Goal: Transaction & Acquisition: Purchase product/service

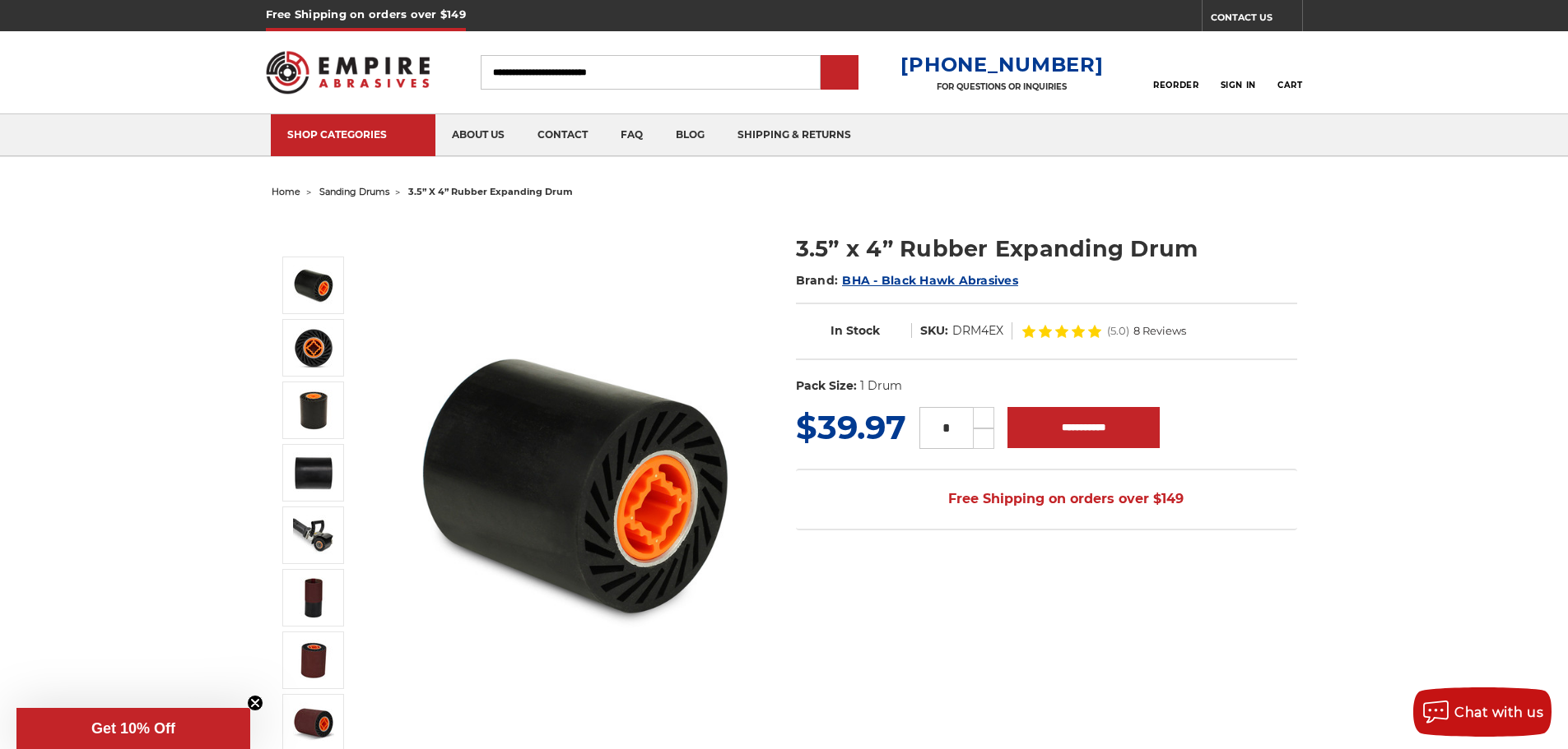
drag, startPoint x: 519, startPoint y: 503, endPoint x: 194, endPoint y: 436, distance: 331.8
click at [311, 606] on img at bounding box center [313, 598] width 42 height 42
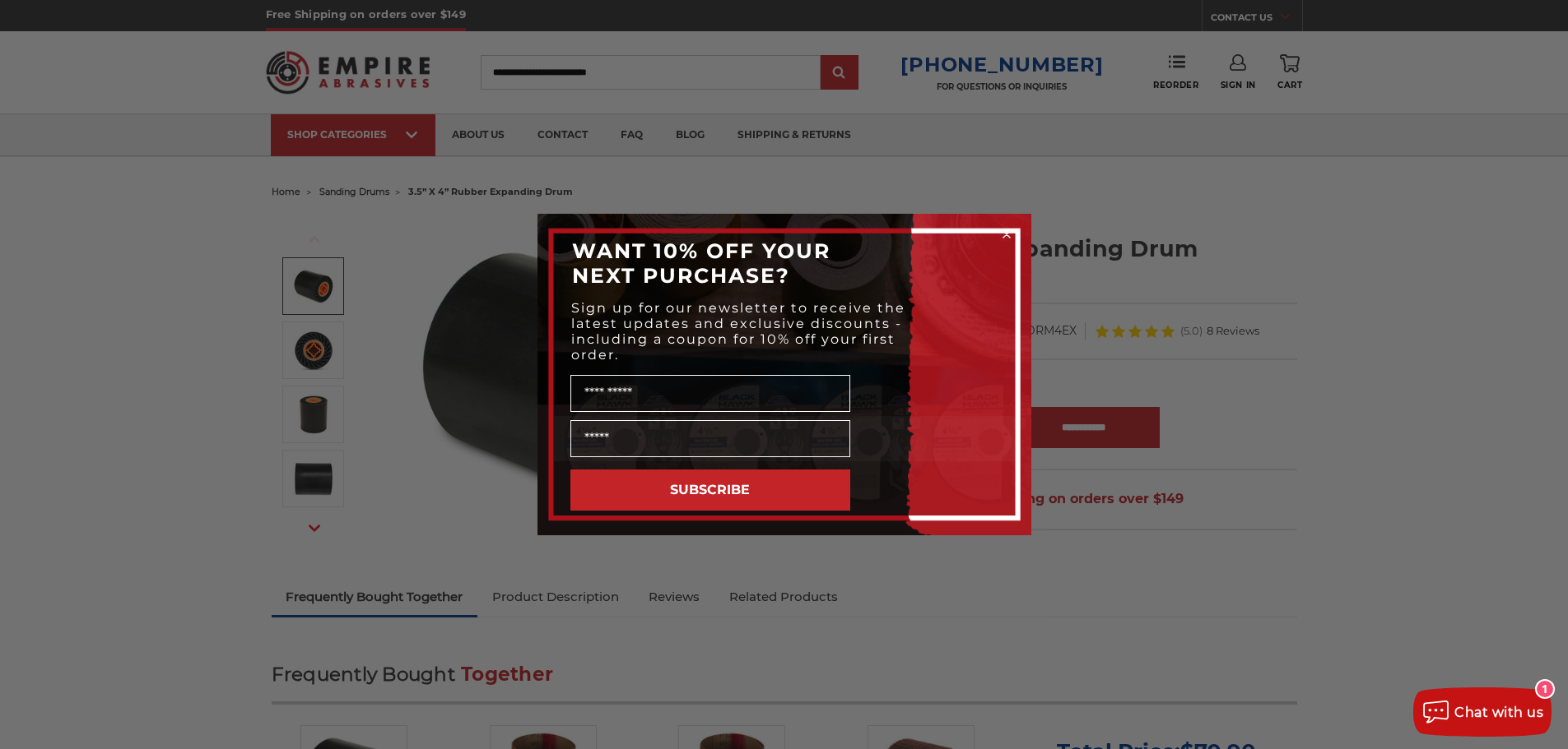
click at [1007, 231] on circle "Close dialog" at bounding box center [1006, 235] width 15 height 15
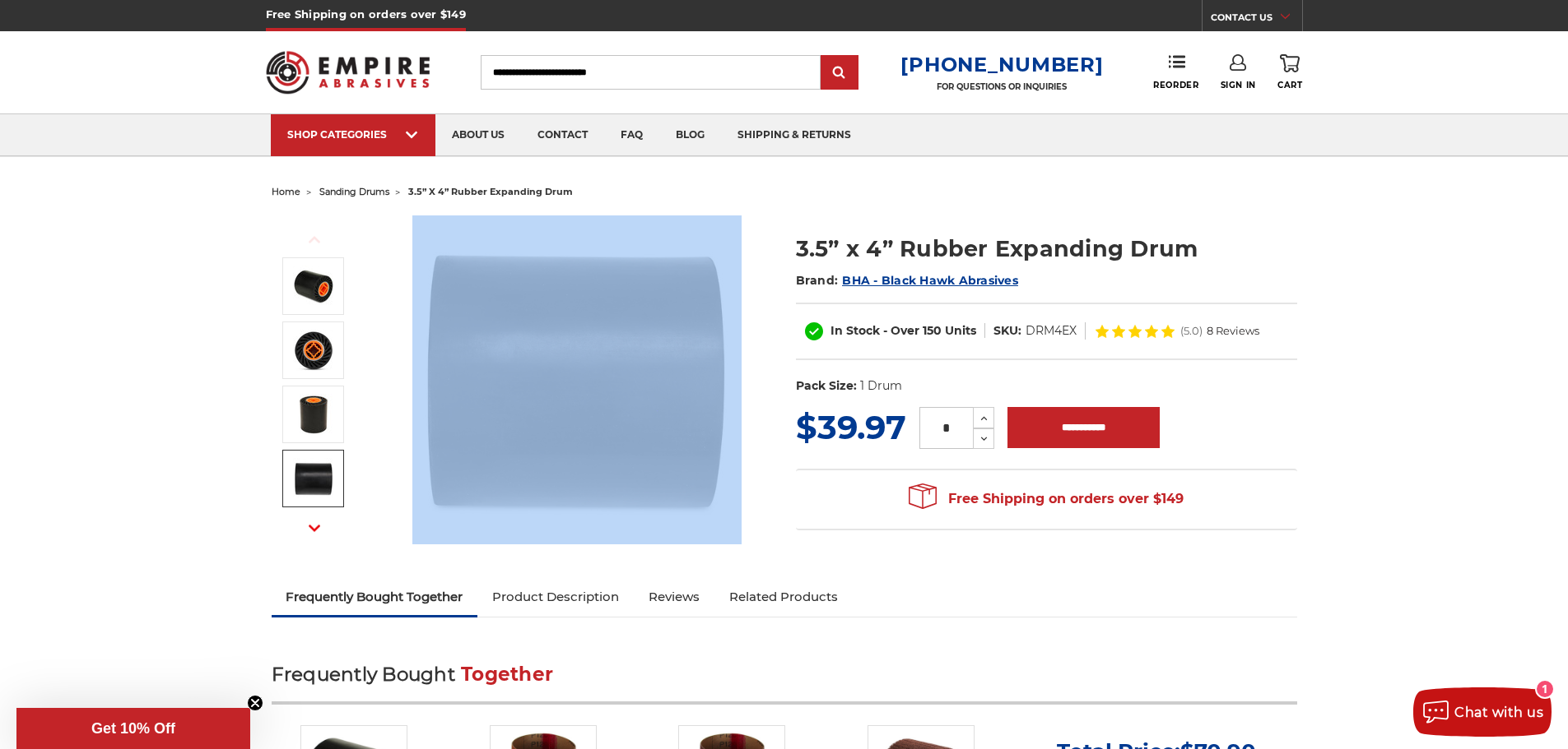
drag, startPoint x: 445, startPoint y: 346, endPoint x: 650, endPoint y: 495, distance: 253.4
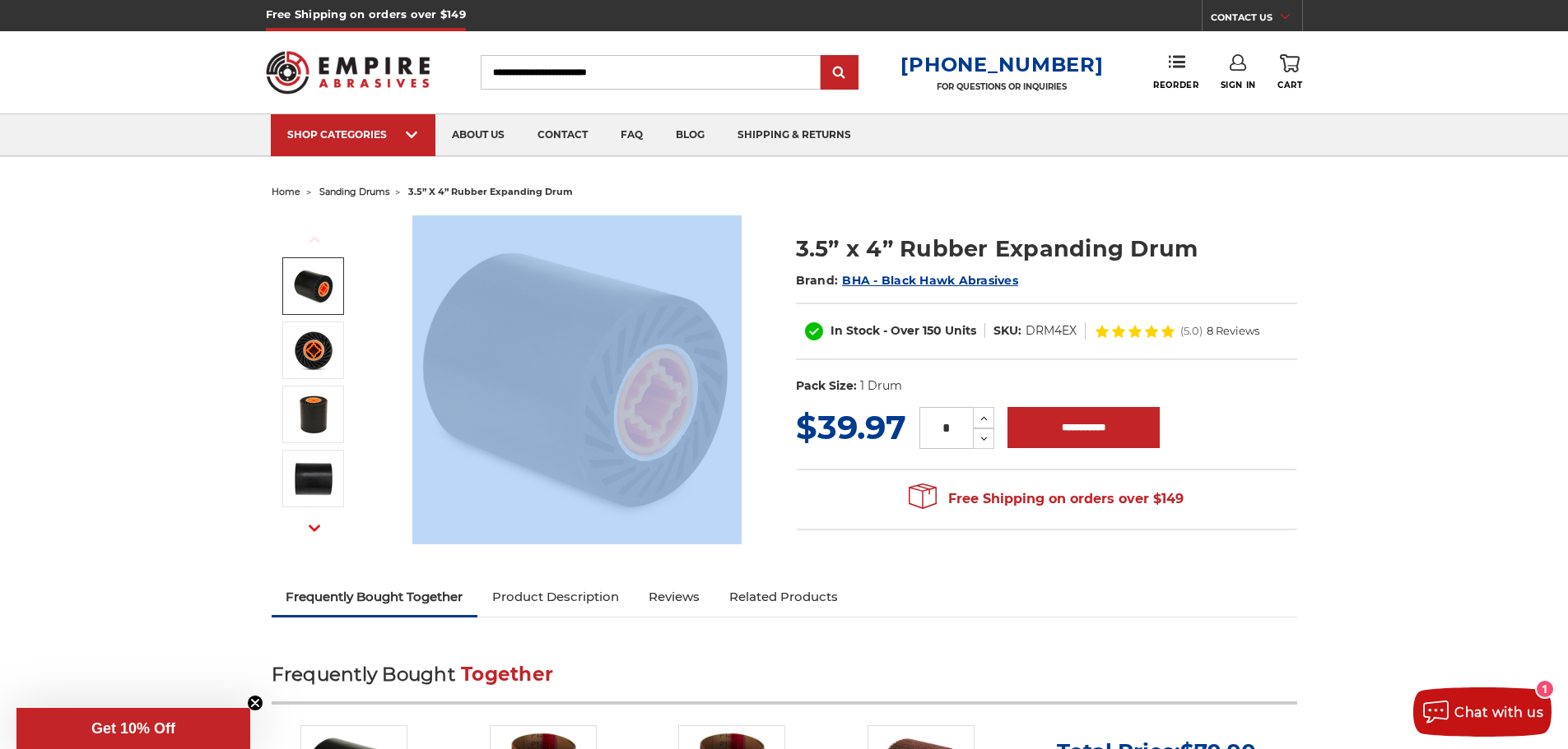
click at [338, 298] on link at bounding box center [313, 286] width 62 height 58
